Goal: Information Seeking & Learning: Learn about a topic

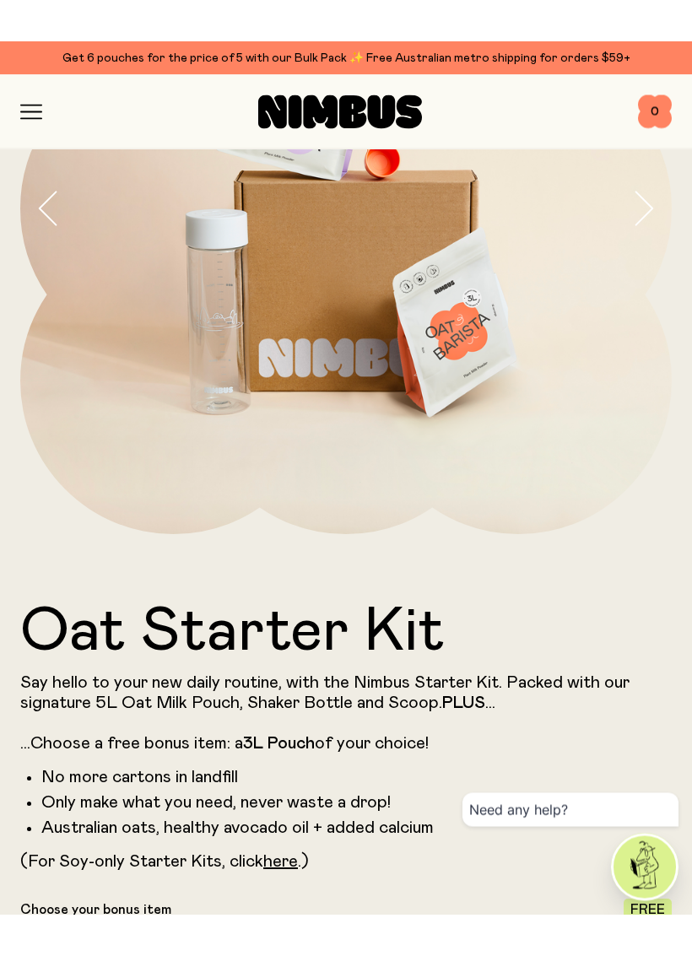
scroll to position [285, 0]
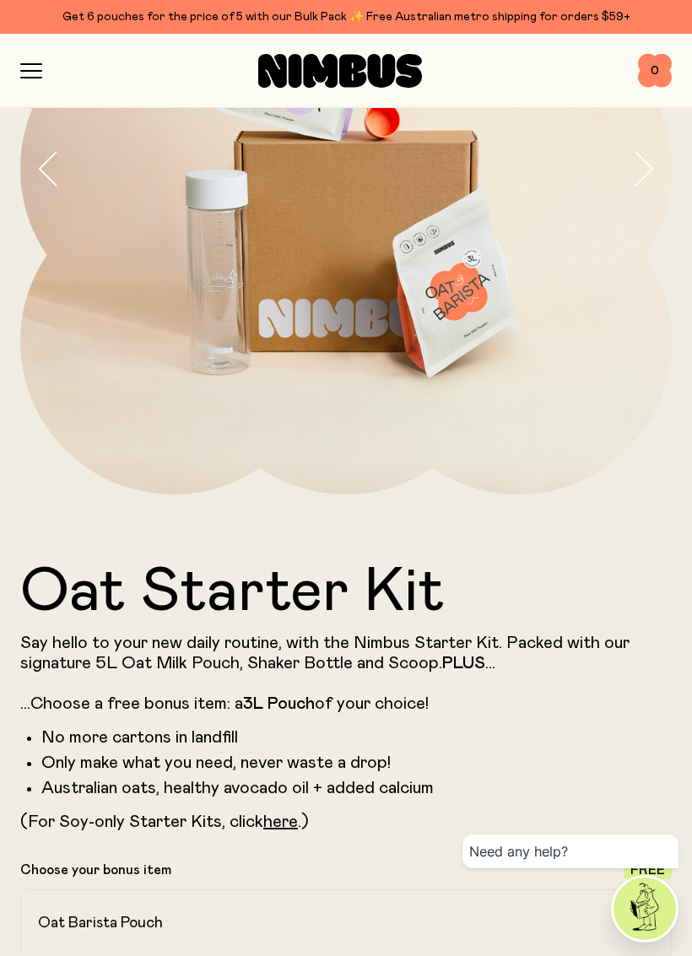
click at [36, 72] on icon "button" at bounding box center [31, 70] width 22 height 15
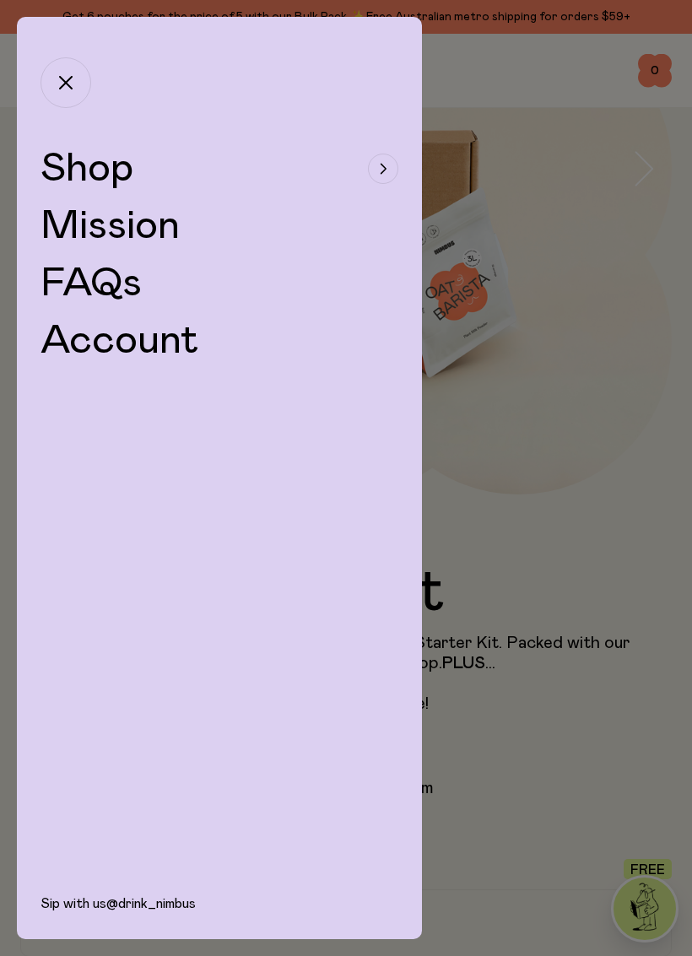
click at [76, 165] on span "Shop" at bounding box center [86, 168] width 93 height 40
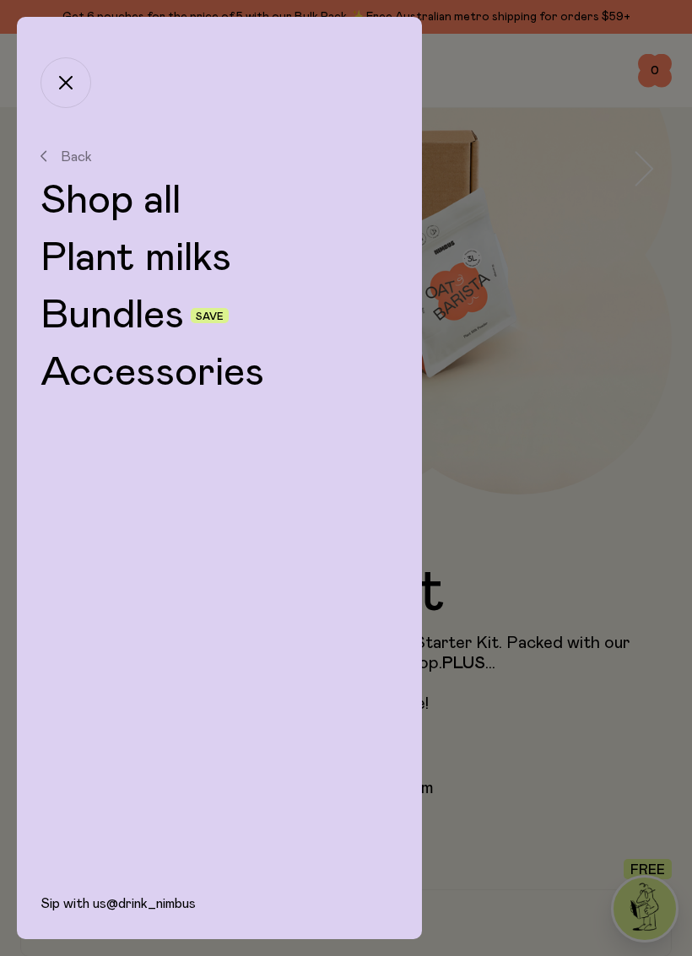
click at [120, 320] on link "Bundles" at bounding box center [111, 315] width 143 height 40
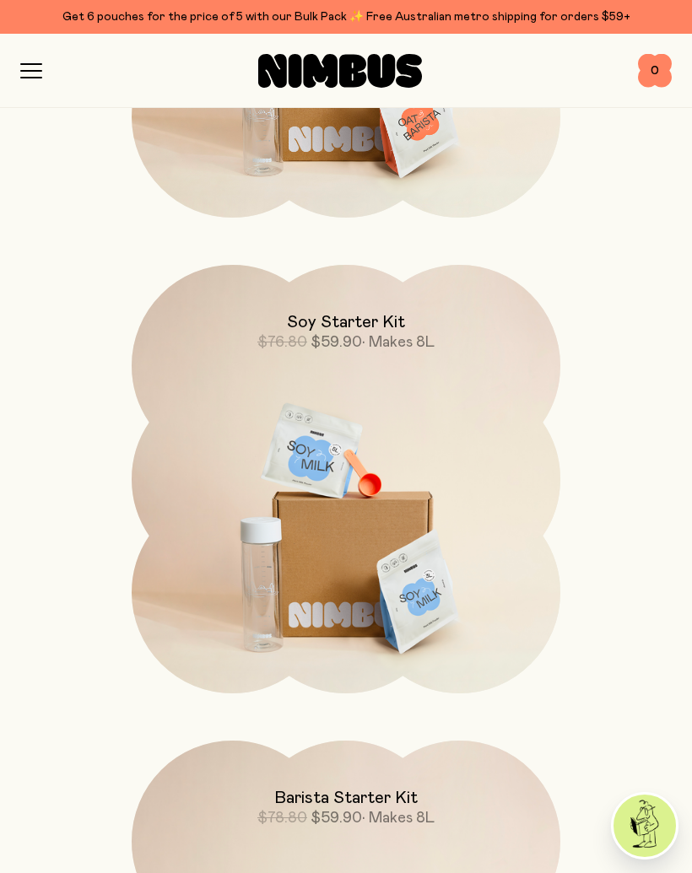
scroll to position [563, 0]
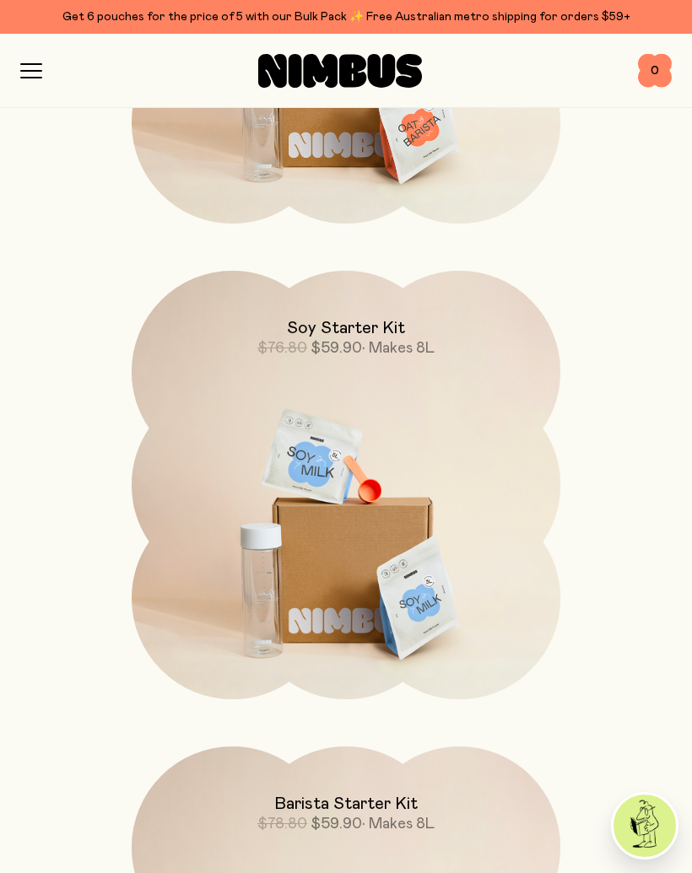
click at [20, 72] on icon "button" at bounding box center [31, 70] width 22 height 15
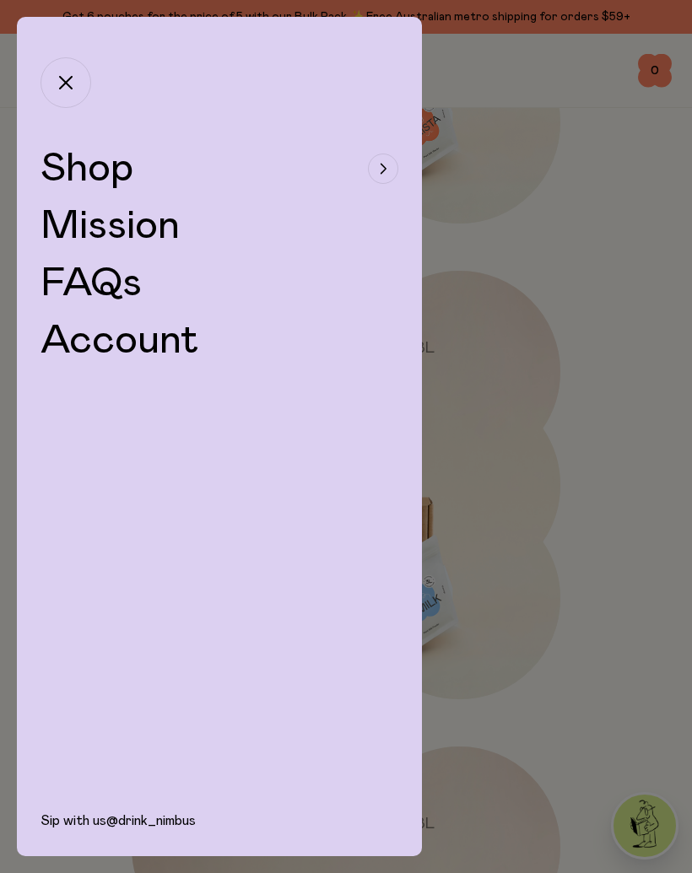
click at [74, 169] on span "Shop" at bounding box center [86, 168] width 93 height 40
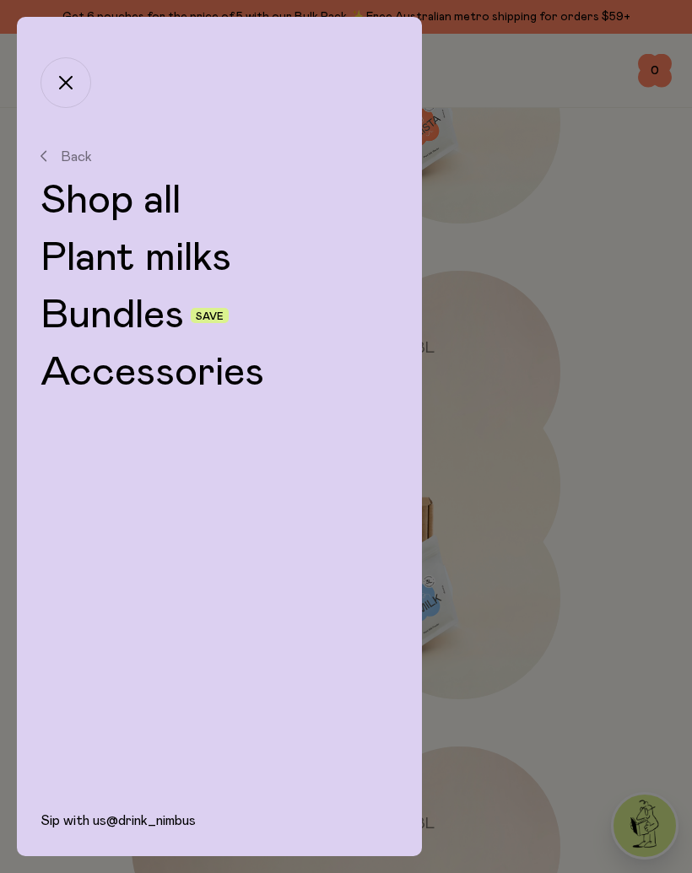
click at [111, 385] on link "Accessories" at bounding box center [219, 373] width 358 height 40
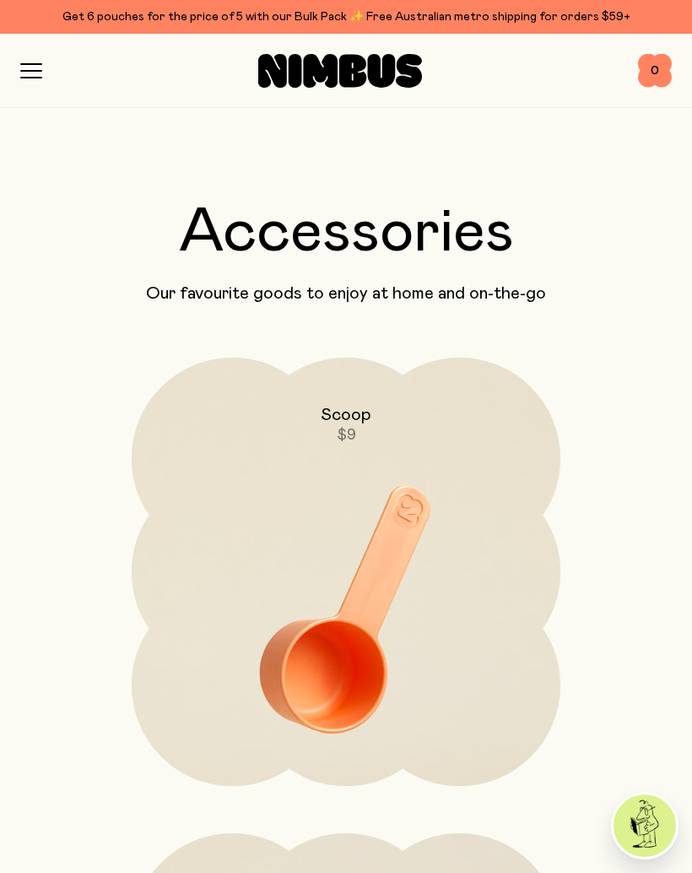
click at [33, 71] on icon "button" at bounding box center [31, 71] width 20 height 0
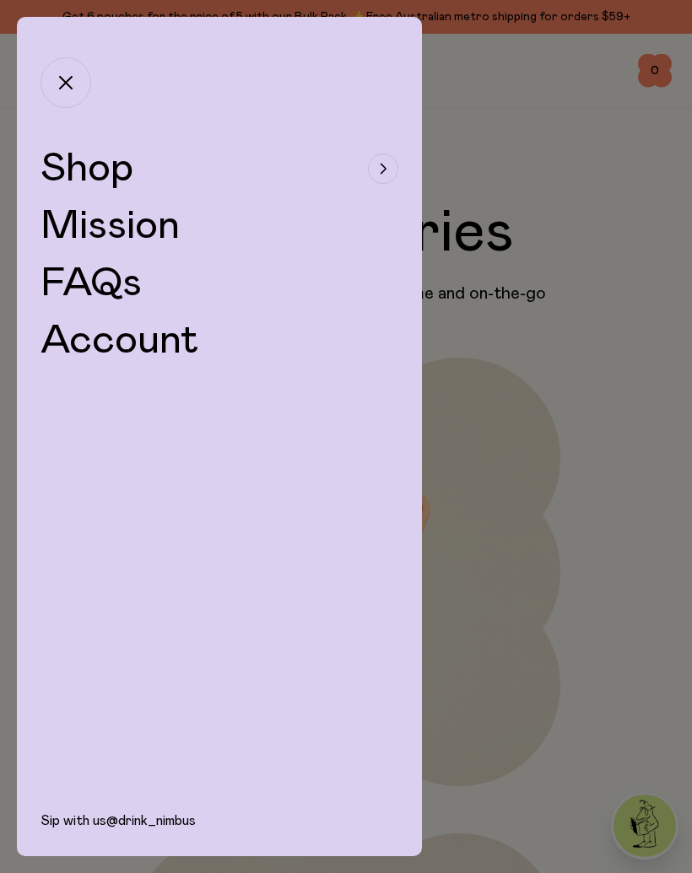
click at [73, 169] on span "Shop" at bounding box center [86, 168] width 93 height 40
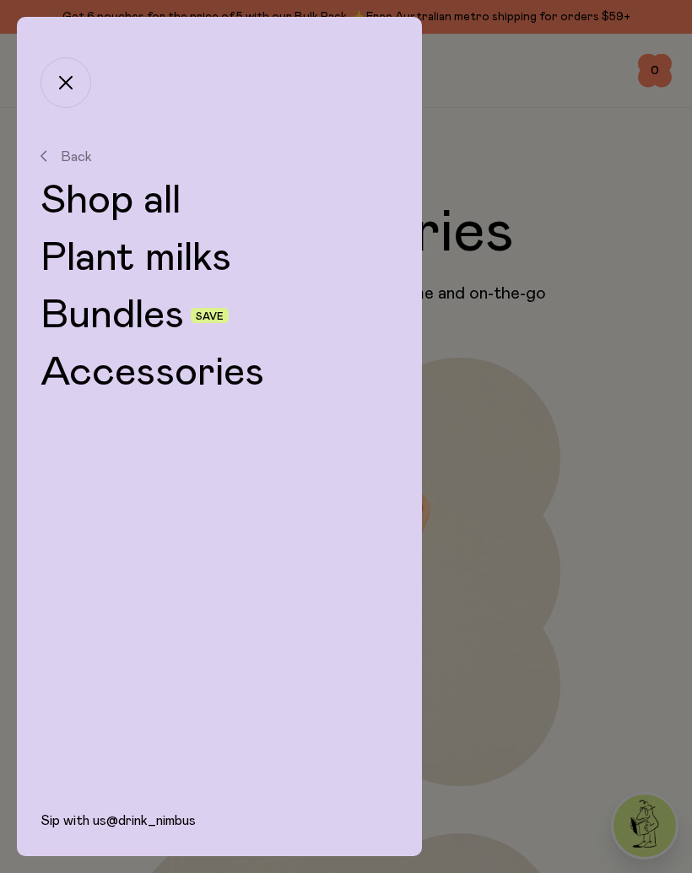
click at [91, 261] on link "Plant milks" at bounding box center [219, 258] width 358 height 40
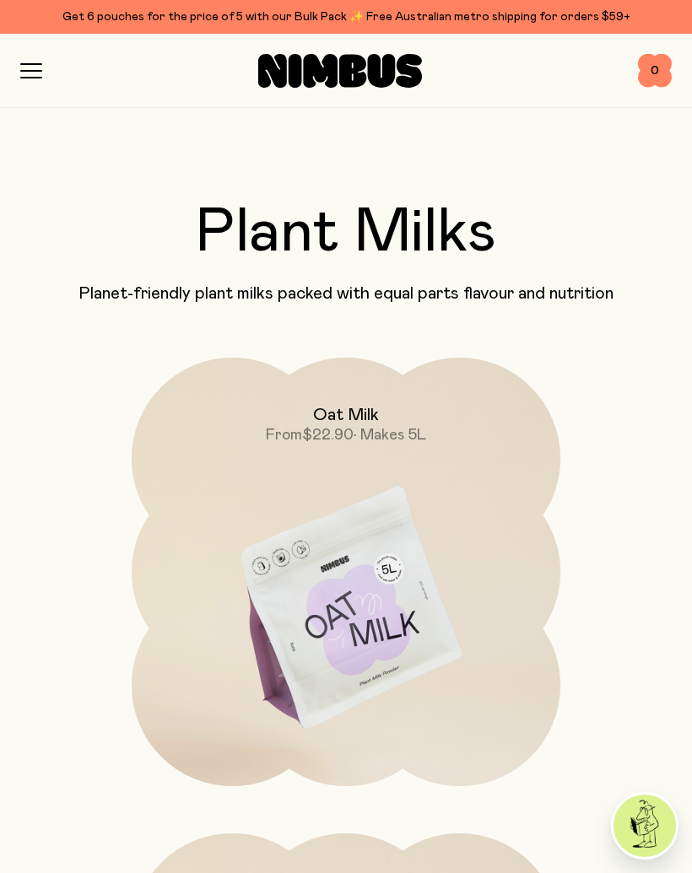
click at [24, 74] on icon "button" at bounding box center [31, 70] width 22 height 15
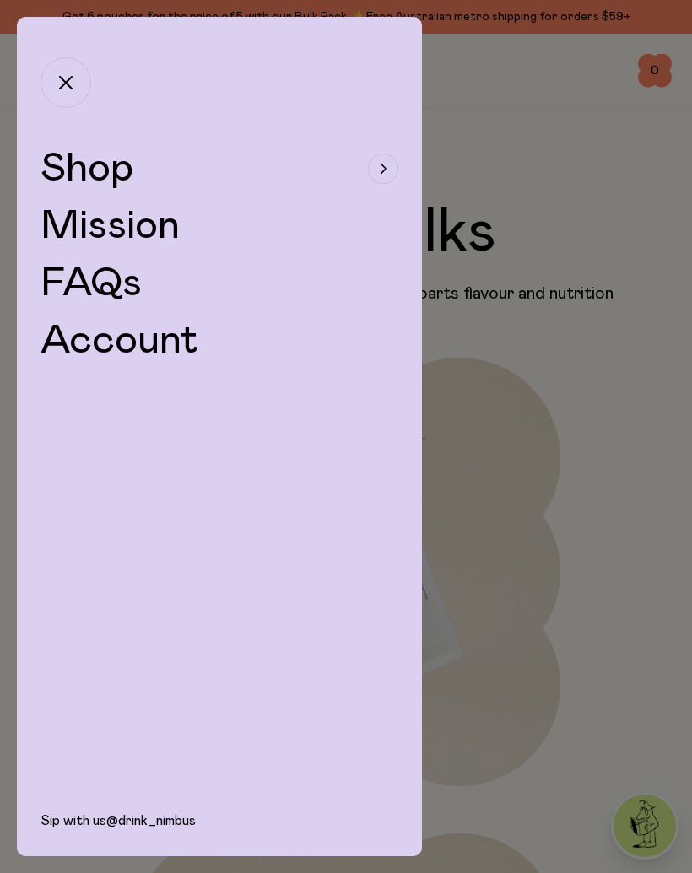
click at [81, 173] on span "Shop" at bounding box center [86, 168] width 93 height 40
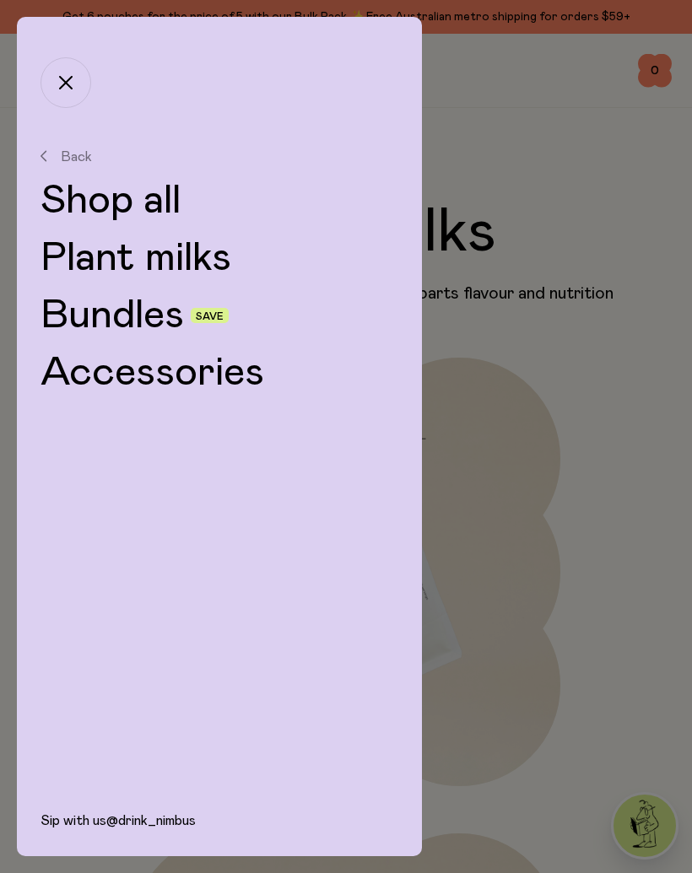
click at [99, 212] on link "Shop all" at bounding box center [219, 200] width 358 height 40
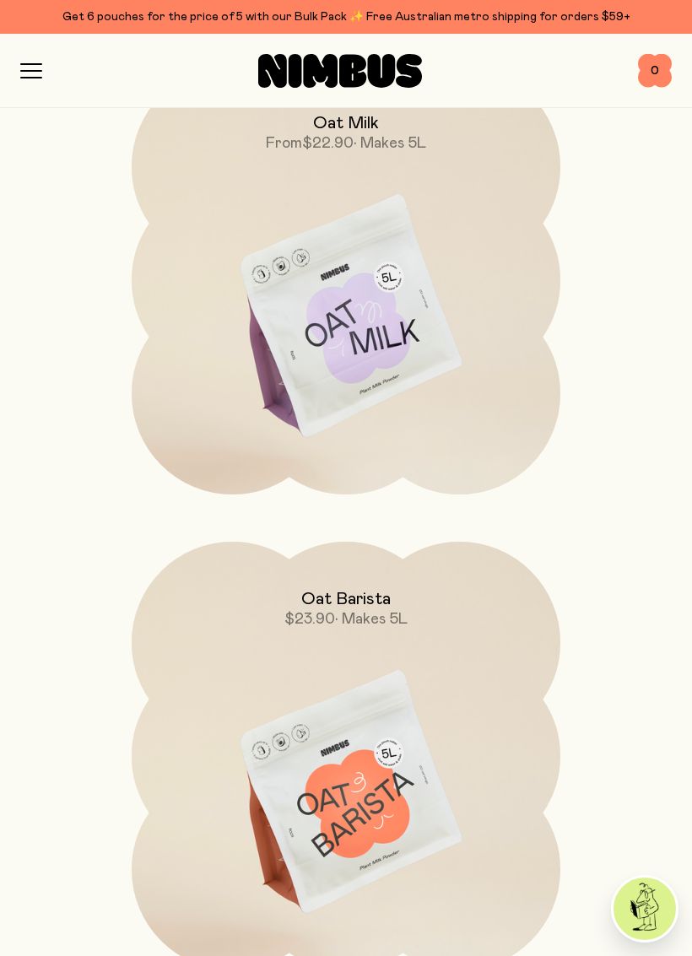
scroll to position [296, 0]
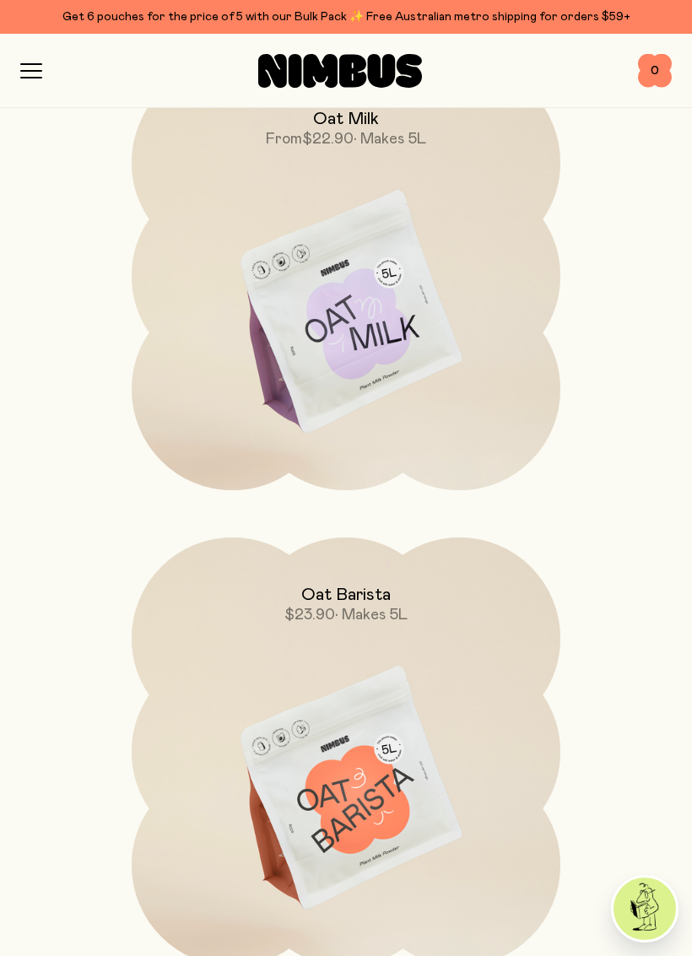
click at [308, 367] on img at bounding box center [346, 314] width 428 height 504
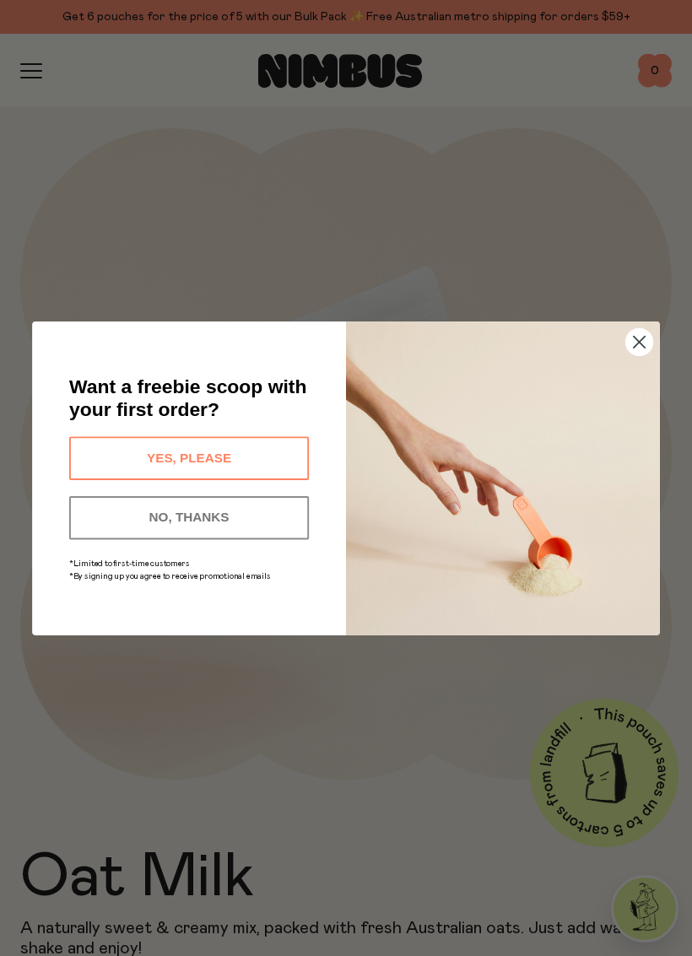
click at [82, 457] on button "YES, PLEASE" at bounding box center [189, 457] width 240 height 43
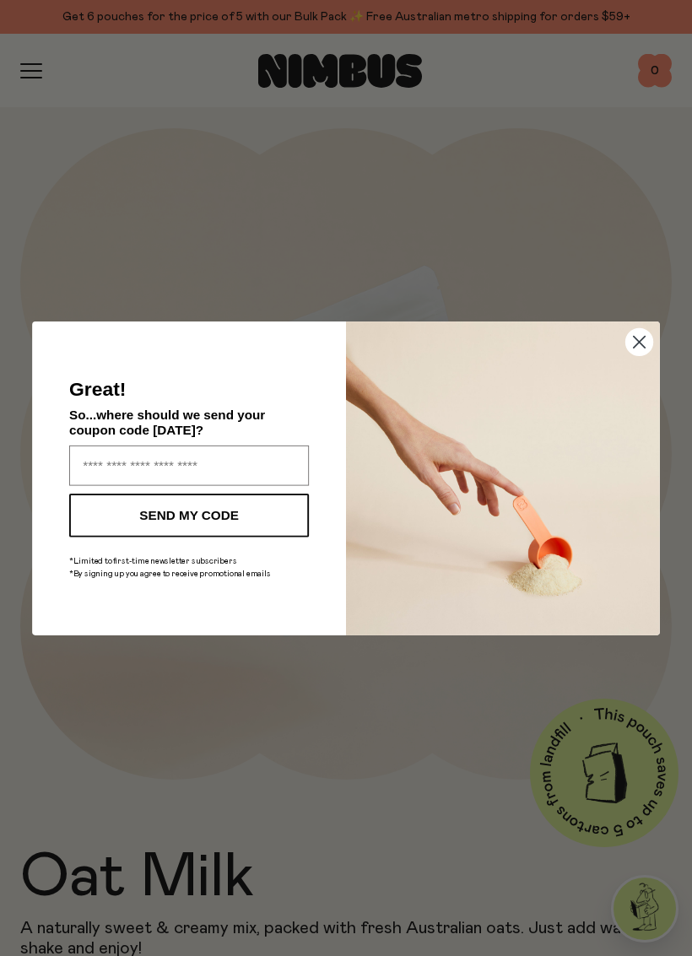
click at [87, 460] on input "Enter your email address" at bounding box center [189, 464] width 240 height 40
click at [77, 471] on input "Enter your email address" at bounding box center [189, 464] width 240 height 40
type input "**********"
click at [97, 531] on button "SEND MY CODE" at bounding box center [189, 514] width 240 height 43
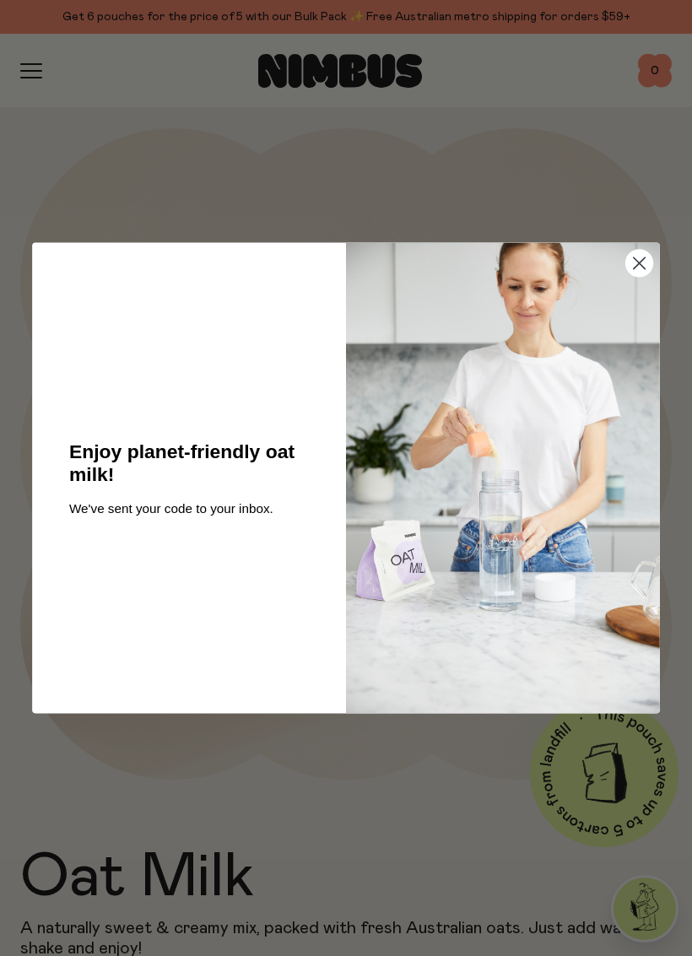
click at [642, 265] on circle "Close dialog" at bounding box center [639, 263] width 27 height 27
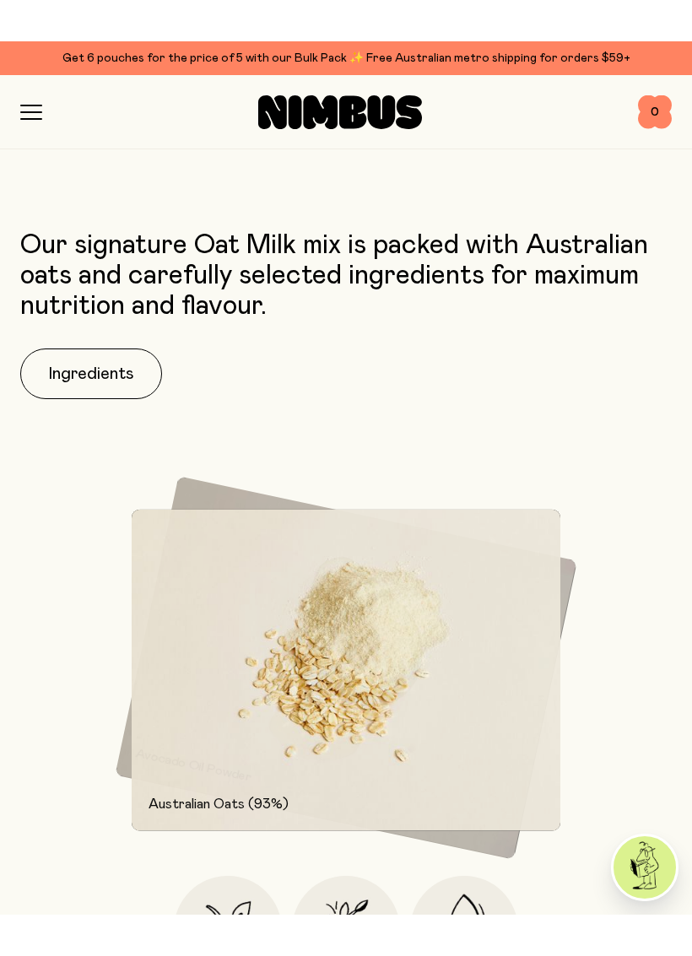
scroll to position [1367, 0]
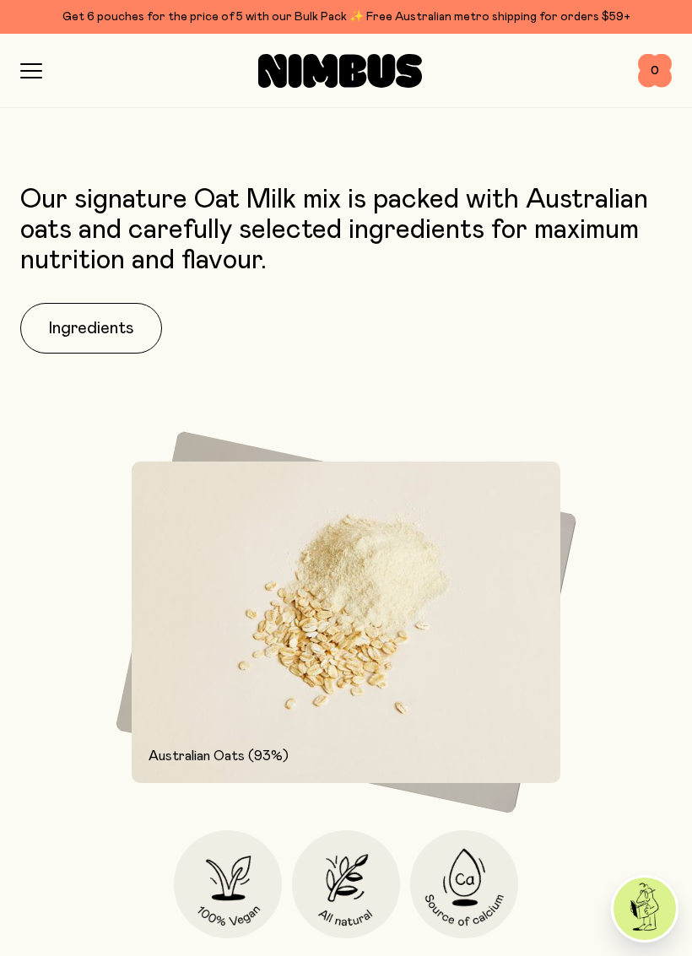
click at [62, 315] on button "Ingredients" at bounding box center [91, 328] width 142 height 51
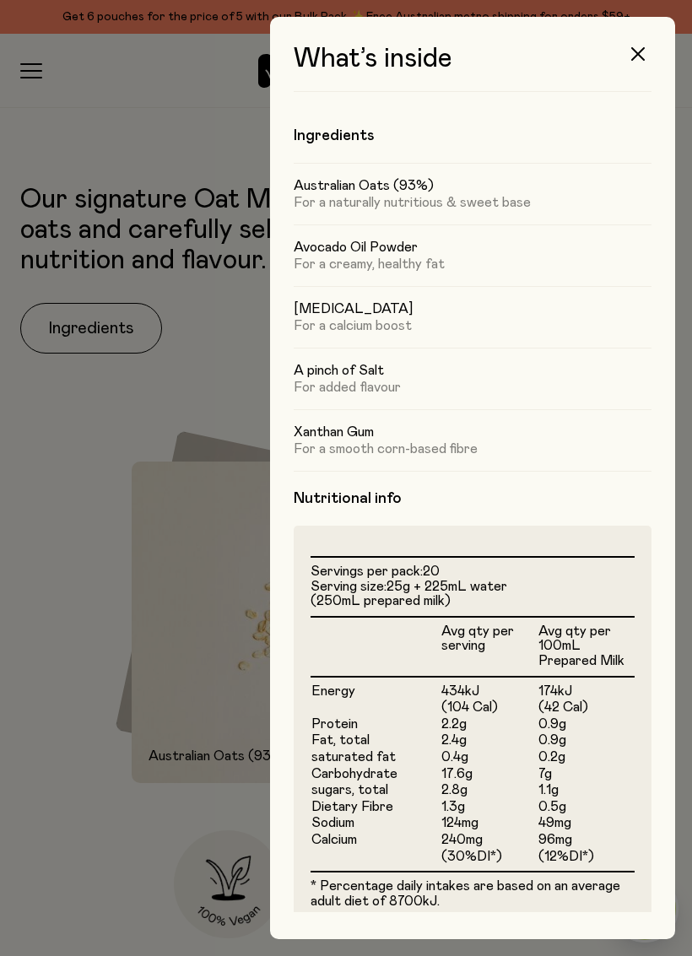
click at [634, 60] on icon "button" at bounding box center [637, 53] width 13 height 13
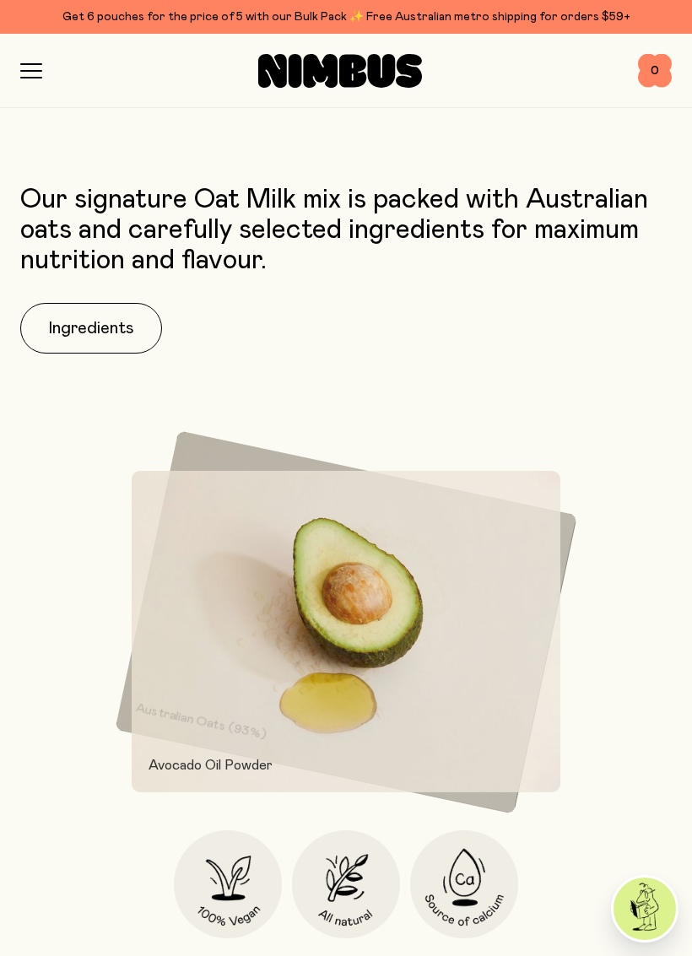
click at [24, 59] on div "Shop Mission FAQs Log In 0 0" at bounding box center [345, 70] width 651 height 73
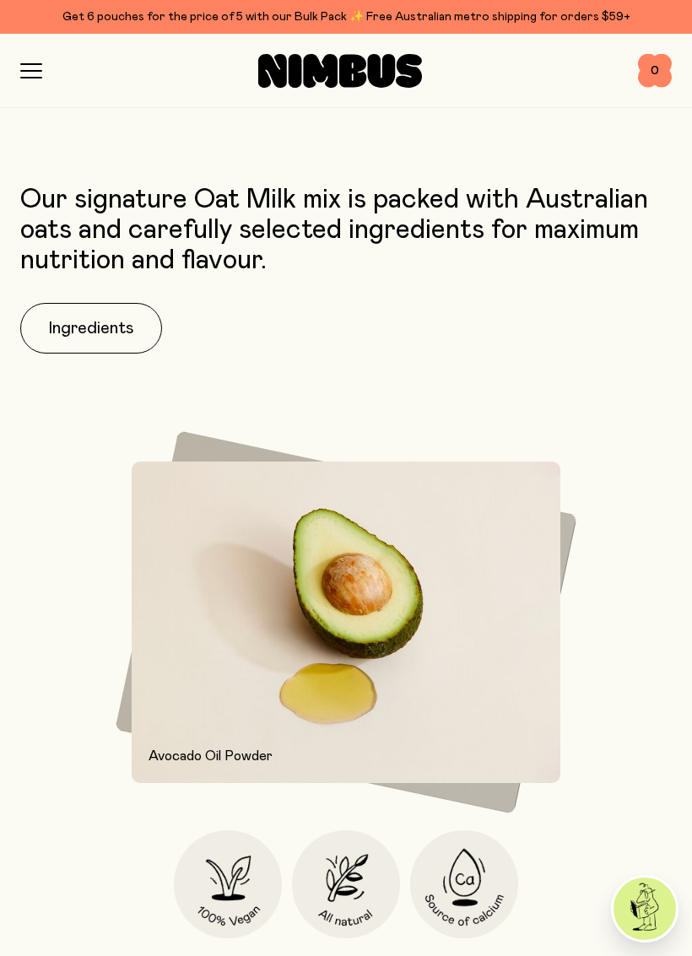
click at [38, 72] on icon "button" at bounding box center [31, 70] width 22 height 15
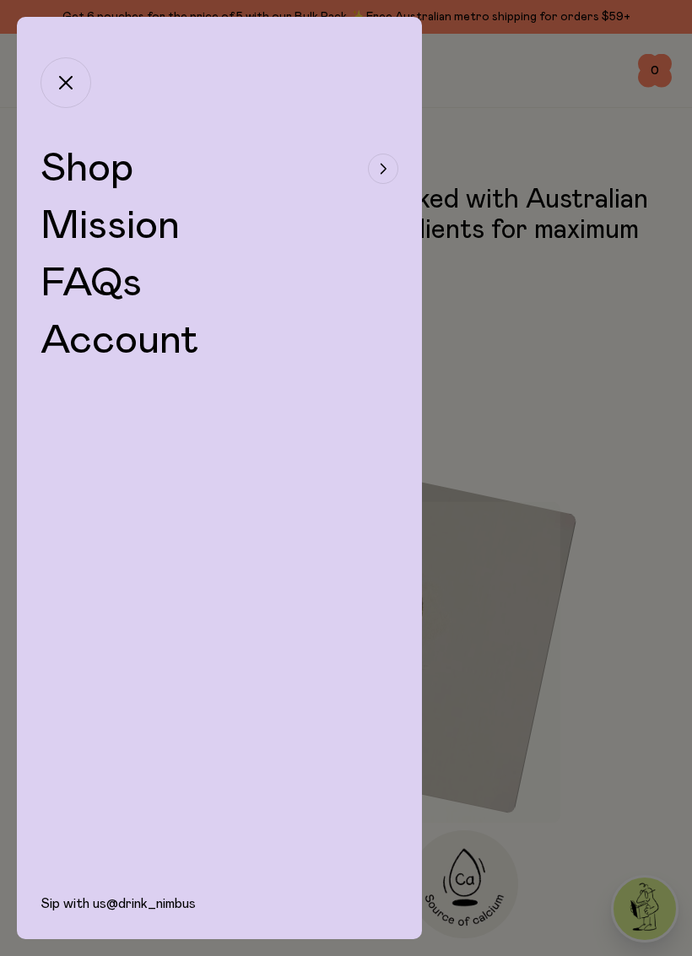
click at [81, 160] on span "Shop" at bounding box center [86, 168] width 93 height 40
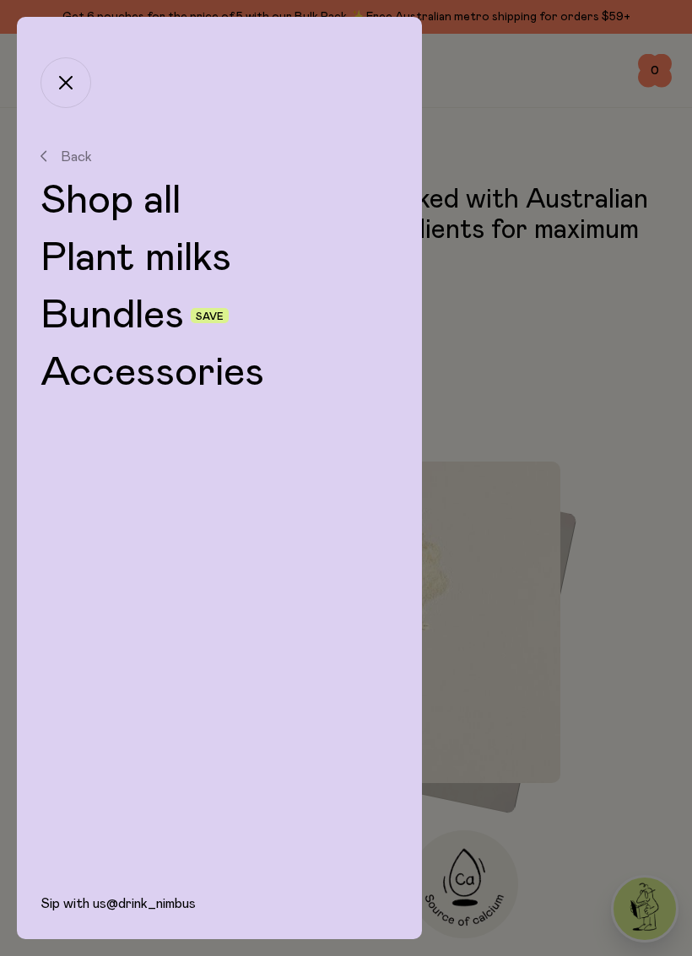
click at [526, 350] on div at bounding box center [346, 478] width 692 height 956
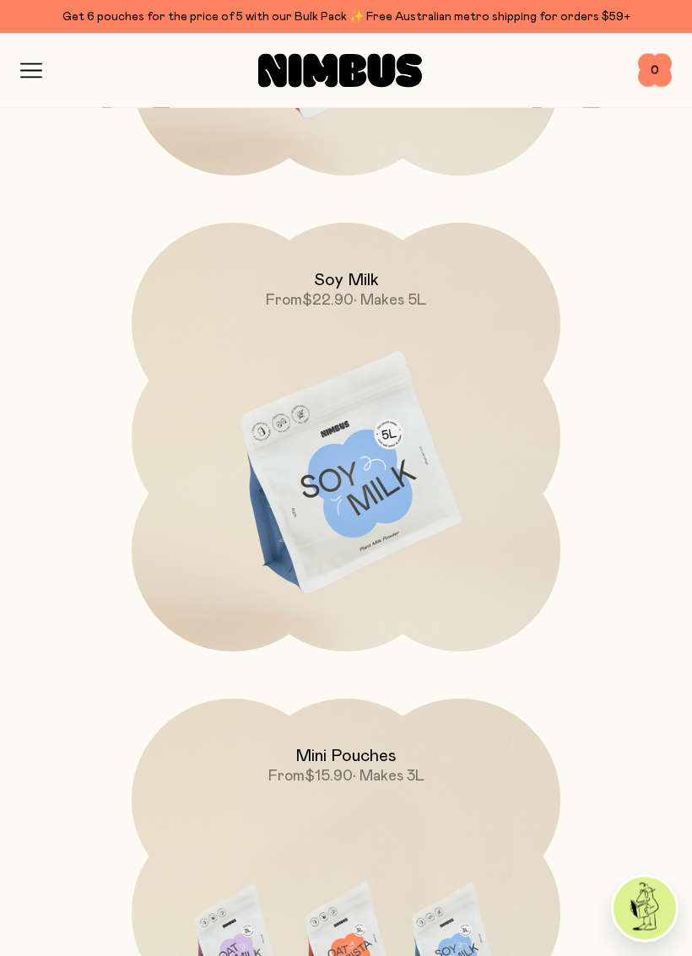
scroll to position [1099, 0]
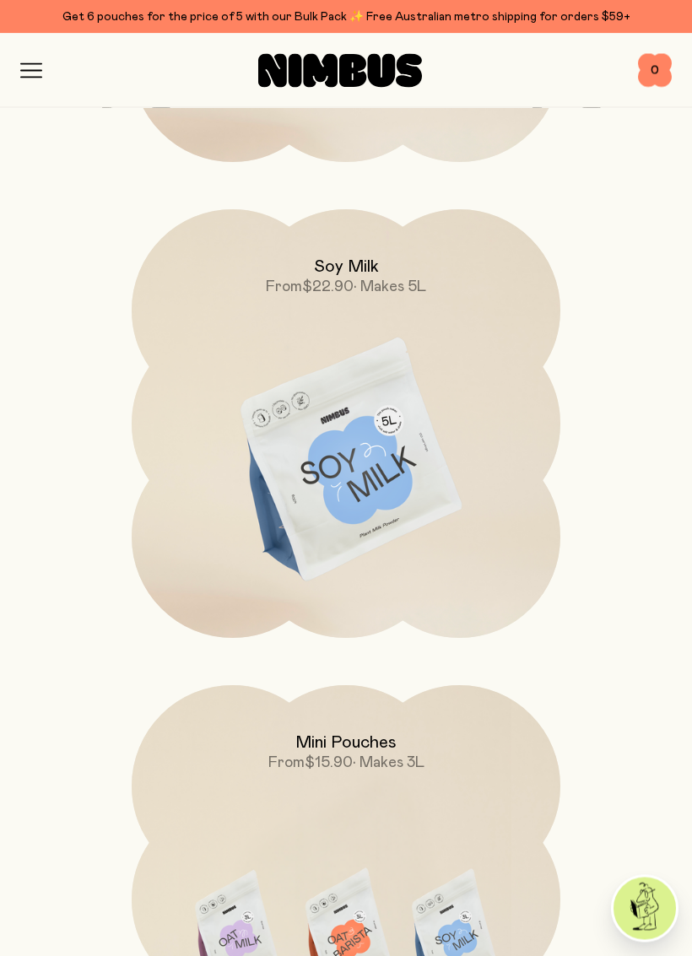
click at [274, 492] on img at bounding box center [346, 462] width 428 height 504
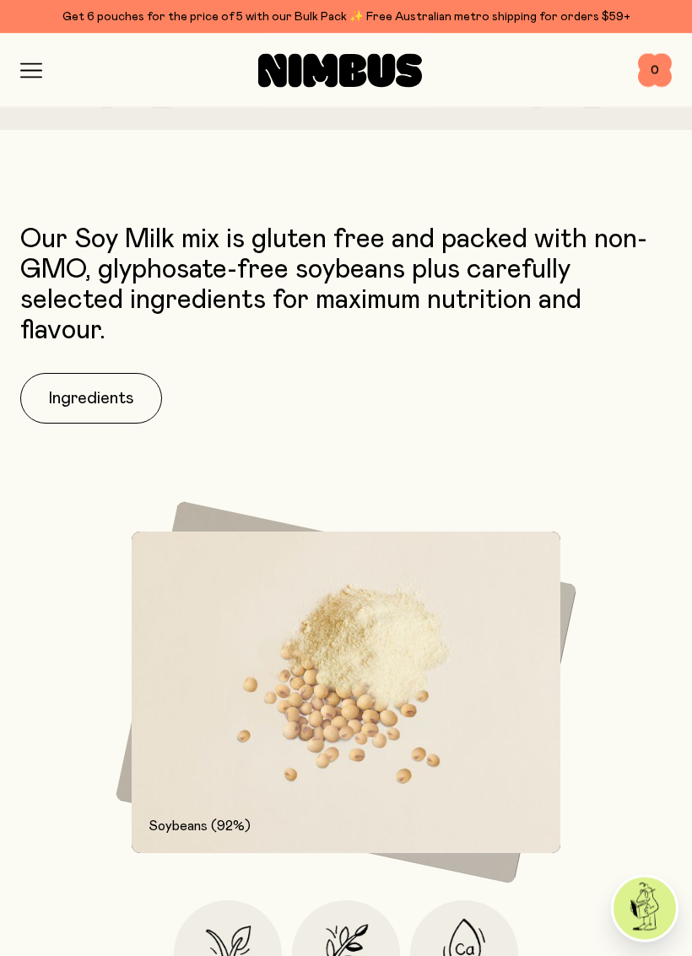
scroll to position [1412, 0]
click at [71, 412] on button "Ingredients" at bounding box center [91, 398] width 142 height 51
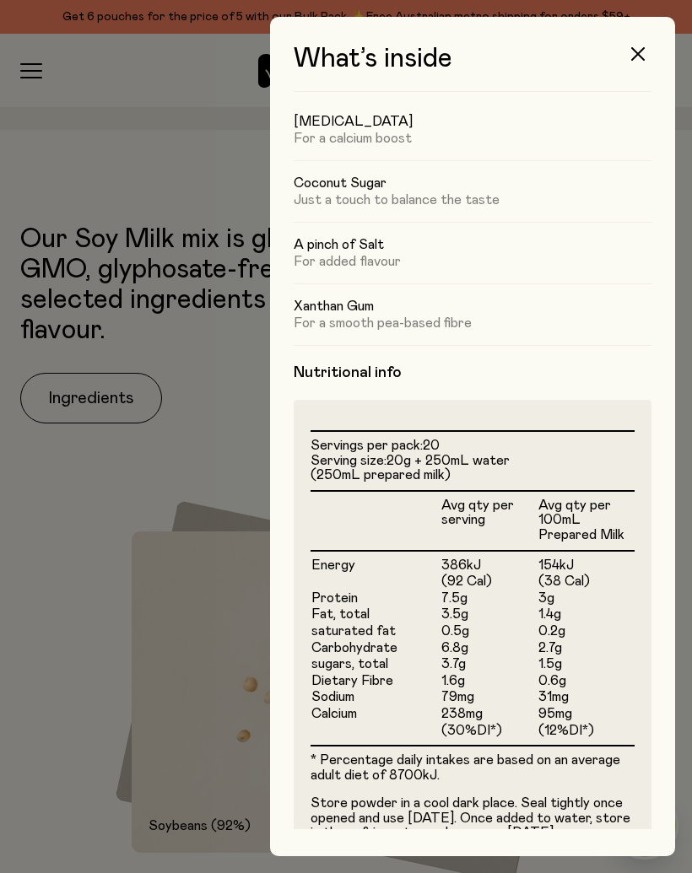
scroll to position [127, 0]
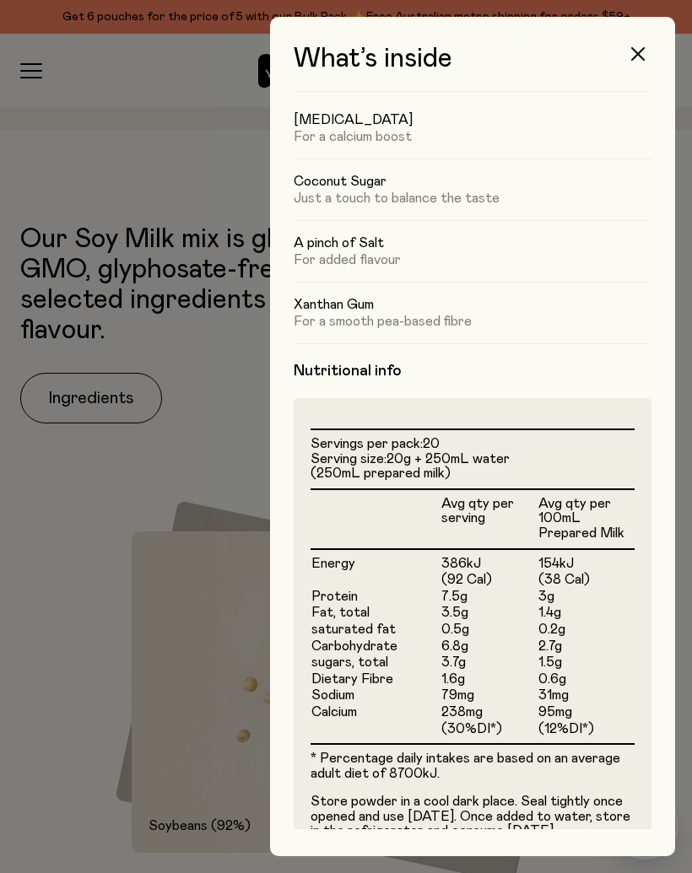
click at [633, 61] on button "button" at bounding box center [637, 54] width 40 height 40
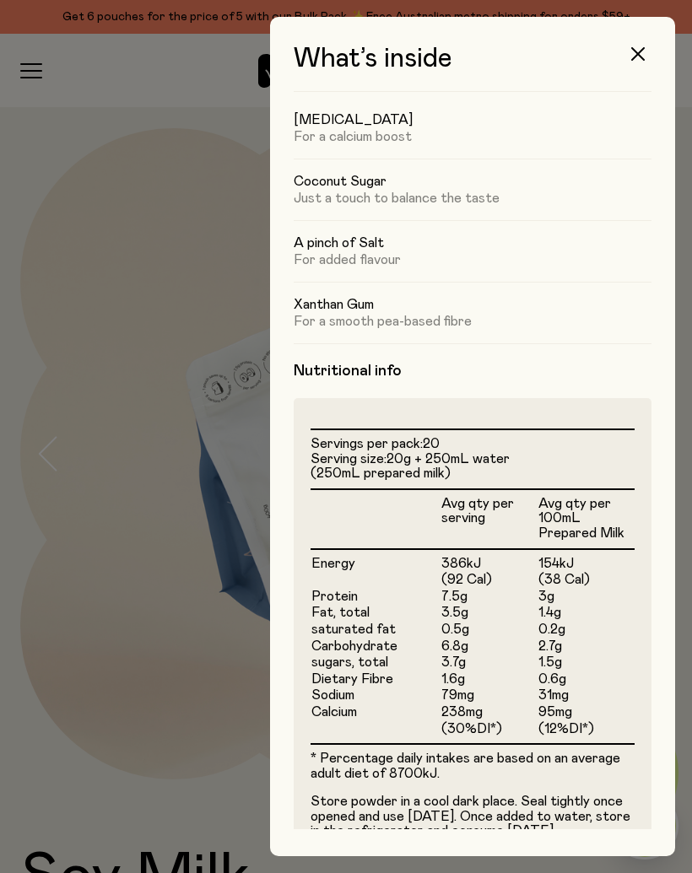
scroll to position [1412, 0]
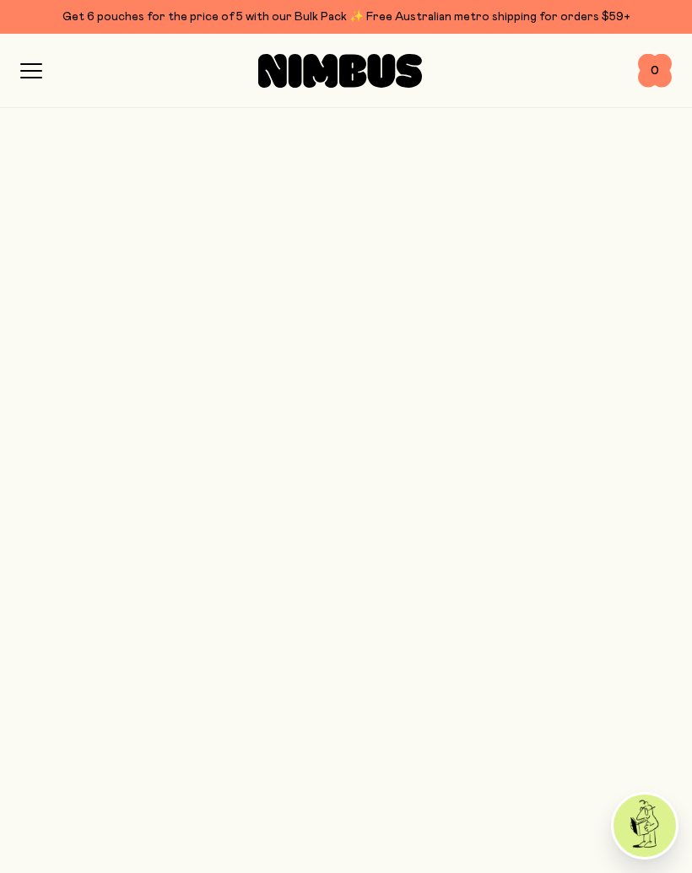
scroll to position [1100, 0]
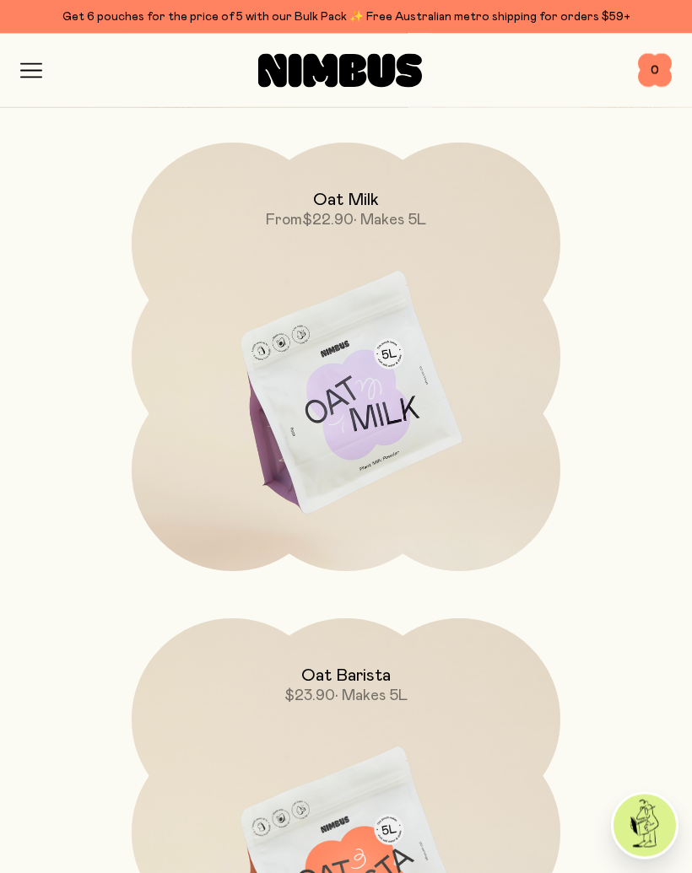
click at [238, 430] on img at bounding box center [346, 395] width 428 height 504
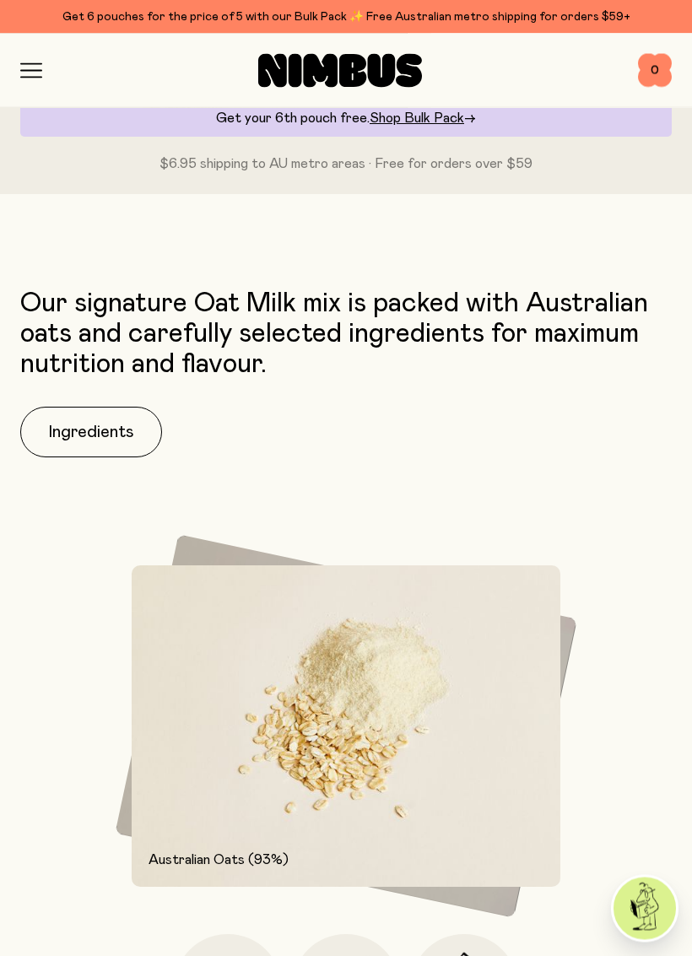
scroll to position [1263, 0]
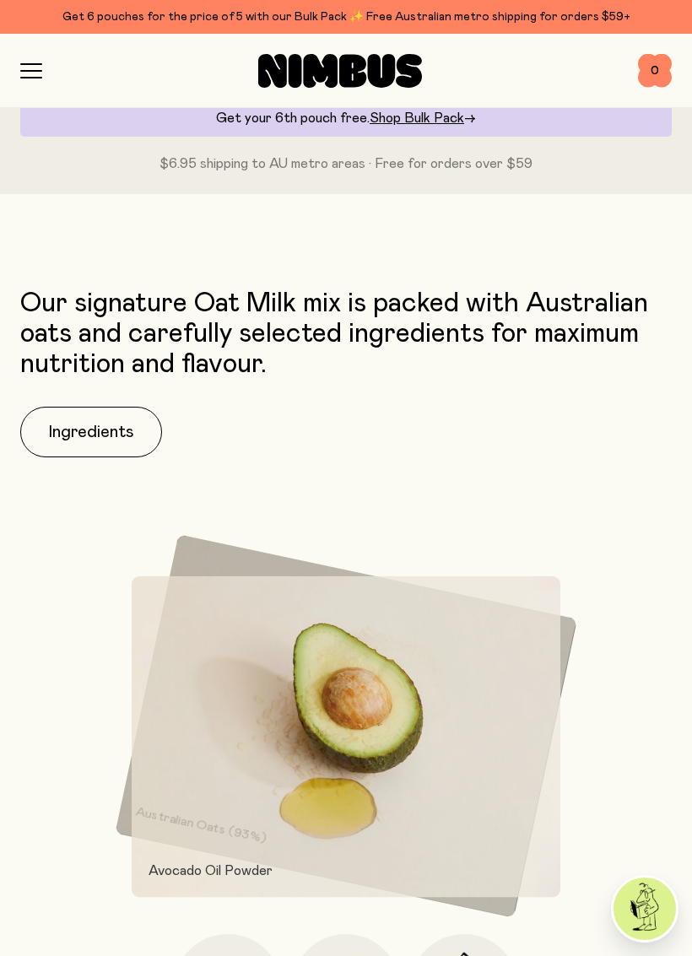
click at [64, 439] on button "Ingredients" at bounding box center [91, 432] width 142 height 51
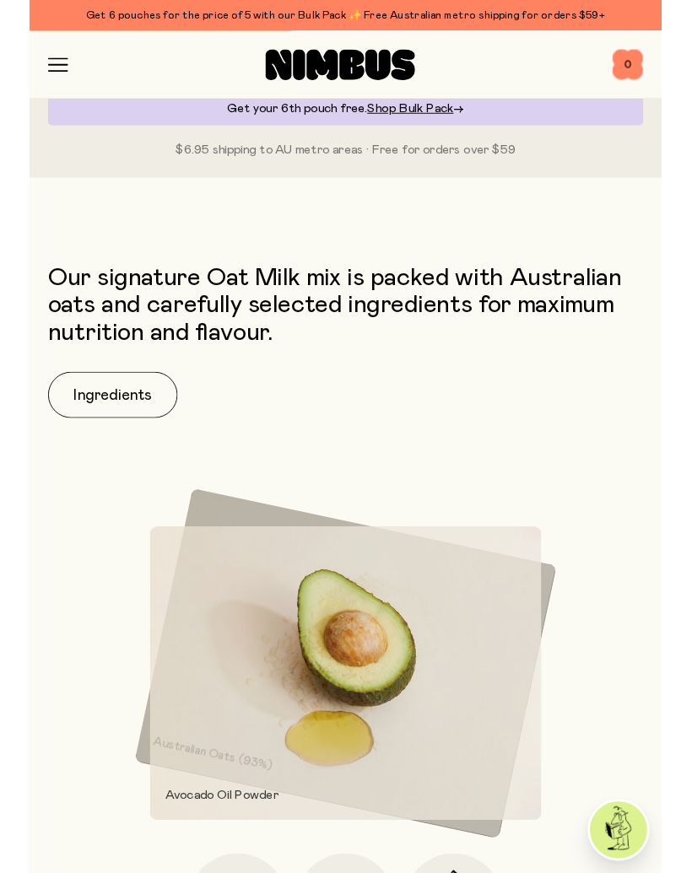
scroll to position [0, 0]
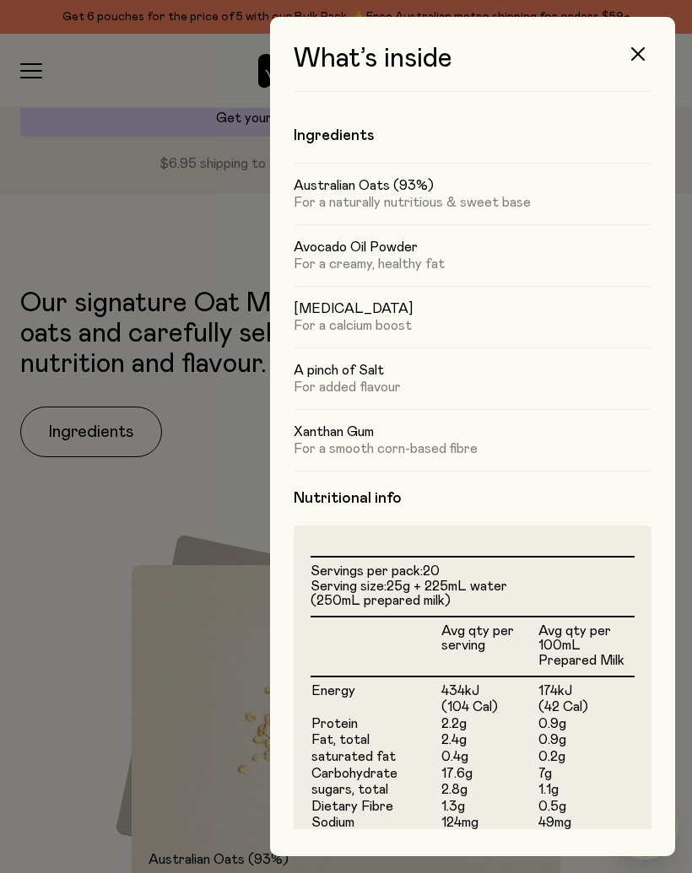
click at [635, 65] on button "button" at bounding box center [637, 54] width 40 height 40
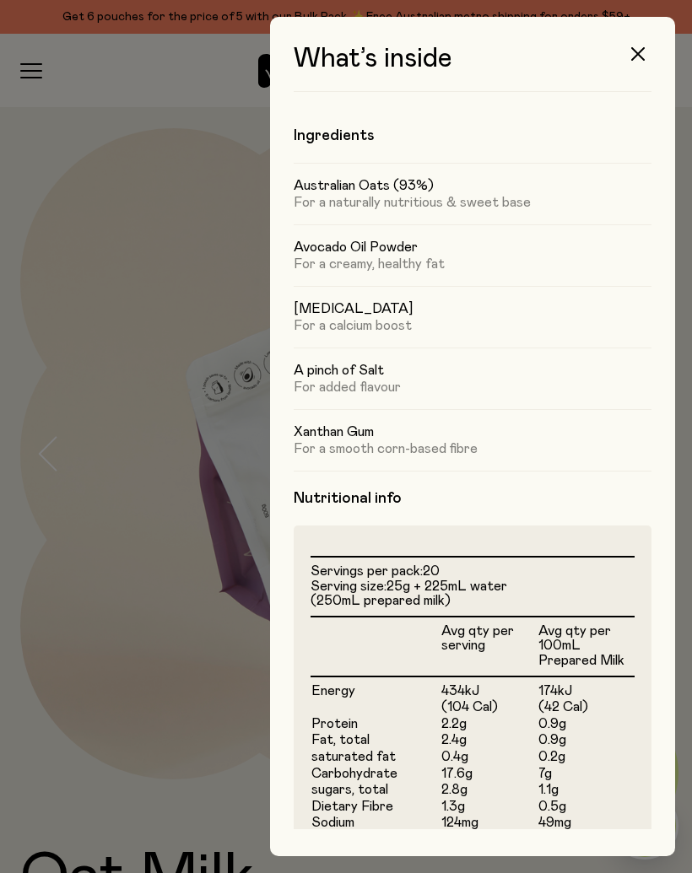
scroll to position [1263, 0]
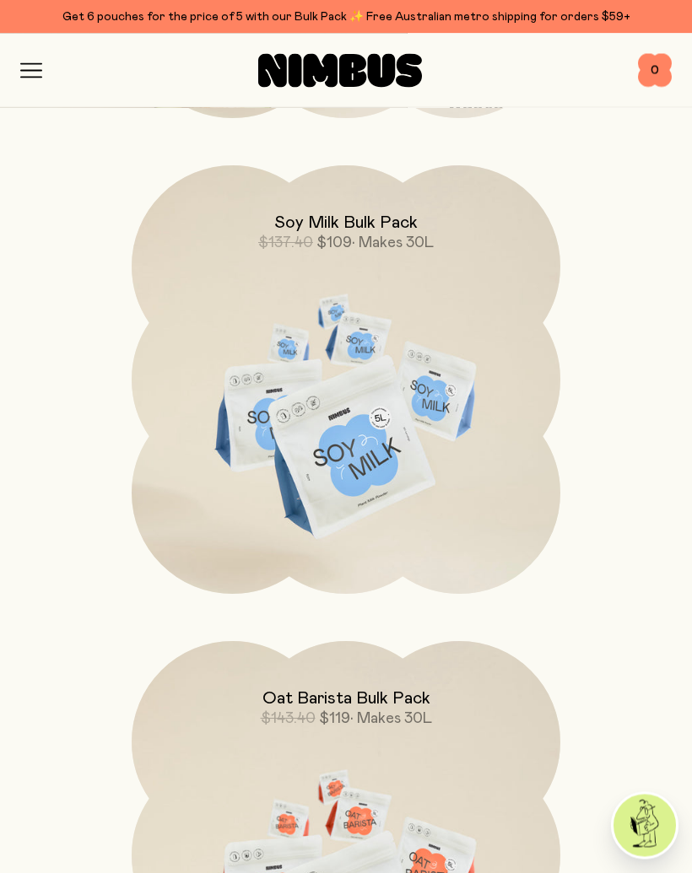
scroll to position [4162, 0]
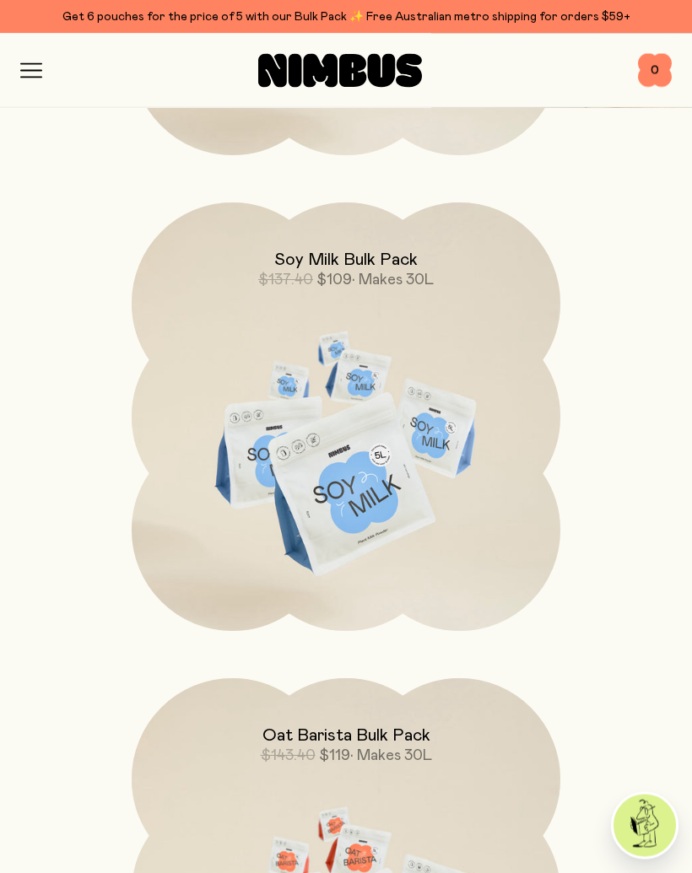
click at [19, 52] on div "Shop Mission FAQs Log In 0 0" at bounding box center [346, 71] width 692 height 74
click at [18, 55] on div "Shop Mission FAQs Log In 0 0" at bounding box center [346, 71] width 692 height 74
click at [35, 68] on icon "button" at bounding box center [31, 70] width 22 height 15
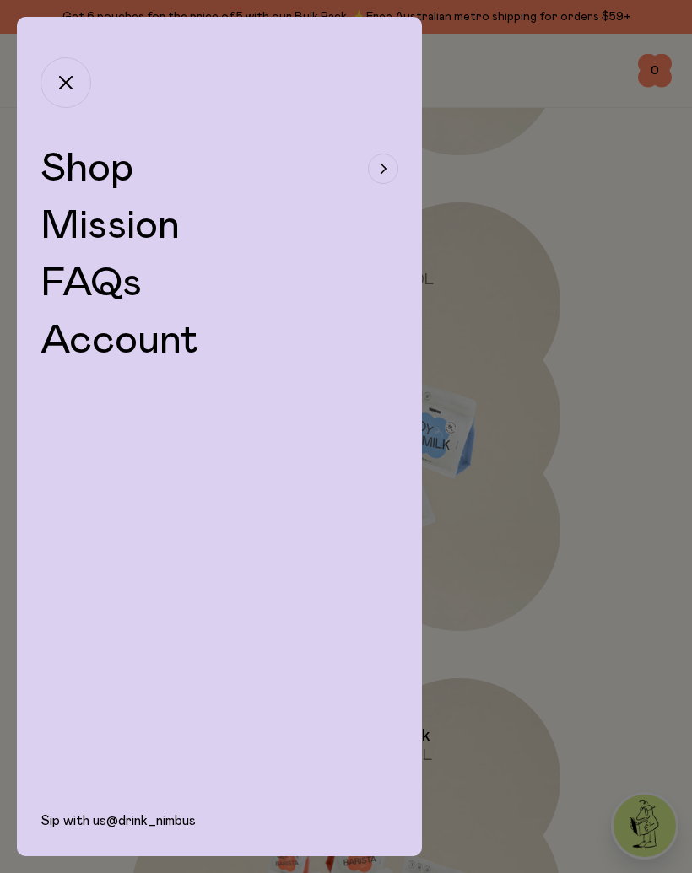
click at [65, 170] on span "Shop" at bounding box center [86, 168] width 93 height 40
